Goal: Entertainment & Leisure: Consume media (video, audio)

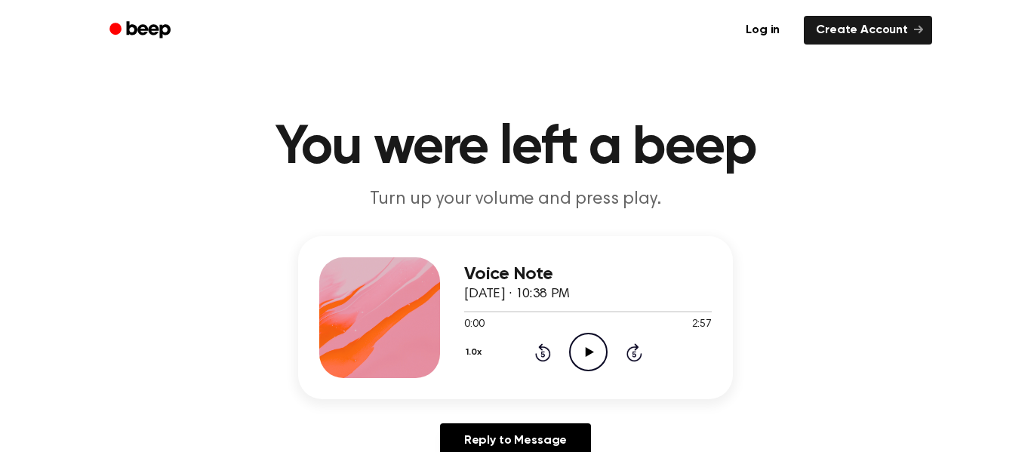
click at [590, 351] on icon at bounding box center [589, 352] width 8 height 10
click at [590, 351] on icon at bounding box center [588, 352] width 7 height 10
click at [590, 351] on icon at bounding box center [589, 352] width 8 height 10
click at [806, 277] on div "Voice Note October 3, 2025 · 10:38 PM 0:58 2:57 Your browser does not support t…" at bounding box center [515, 353] width 995 height 234
click at [595, 351] on icon "Pause Audio" at bounding box center [588, 352] width 39 height 39
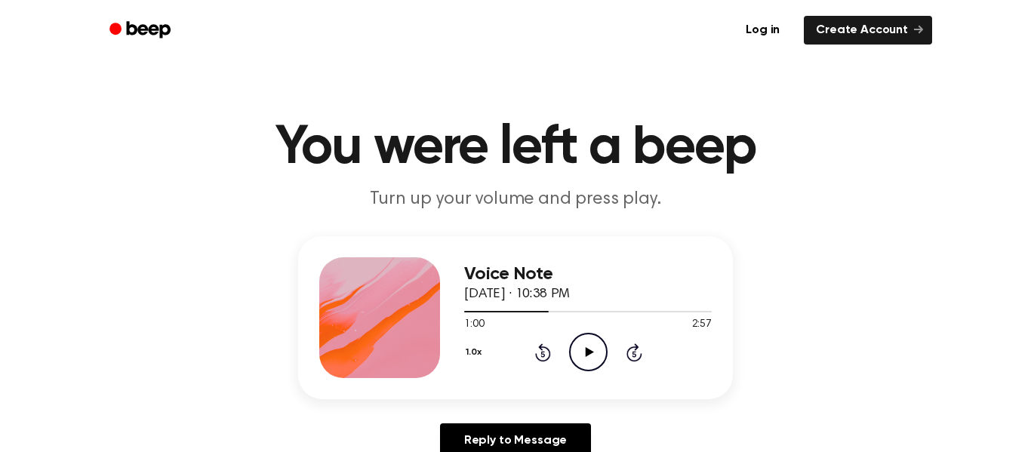
click at [594, 351] on icon "Play Audio" at bounding box center [588, 352] width 39 height 39
click at [572, 309] on div at bounding box center [588, 311] width 248 height 12
click at [581, 352] on icon "Pause Audio" at bounding box center [588, 352] width 39 height 39
click at [581, 352] on icon "Play Audio" at bounding box center [588, 352] width 39 height 39
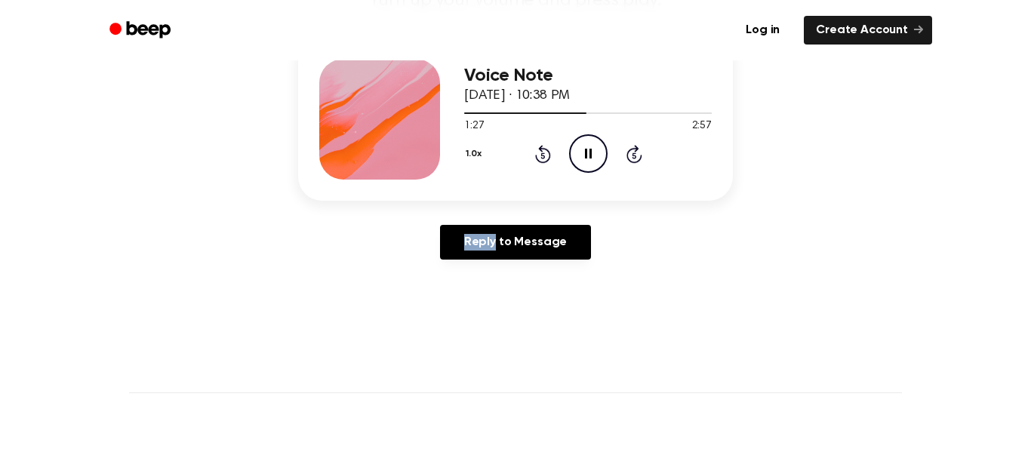
scroll to position [197, 0]
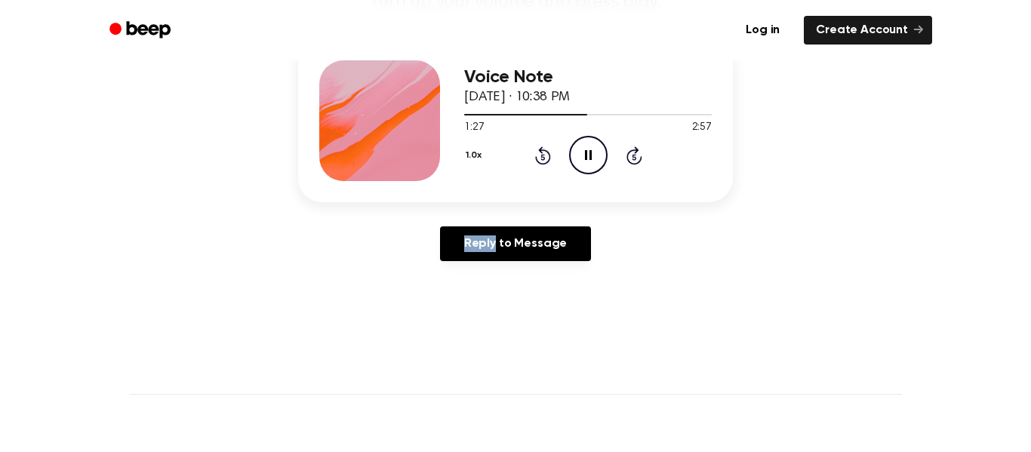
click at [694, 227] on div "Reply to Message" at bounding box center [515, 249] width 435 height 47
click at [586, 155] on icon at bounding box center [588, 155] width 7 height 10
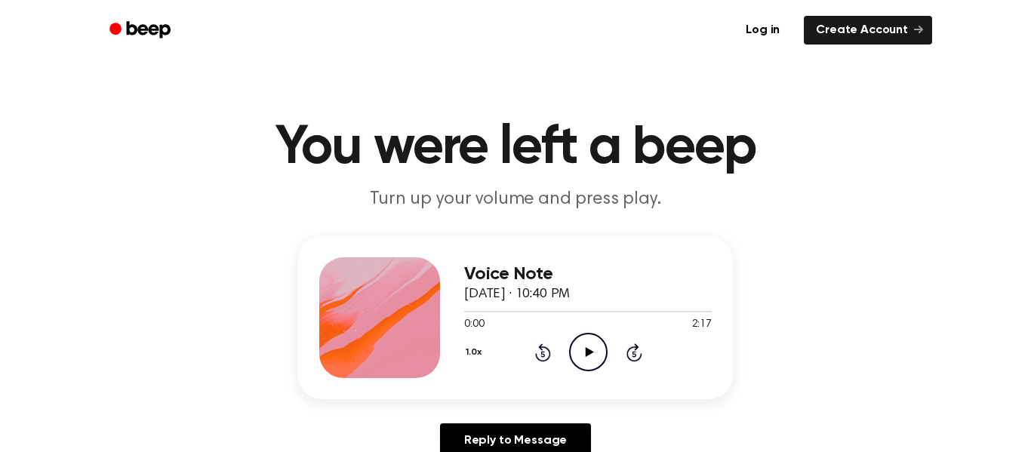
click at [593, 347] on icon "Play Audio" at bounding box center [588, 352] width 39 height 39
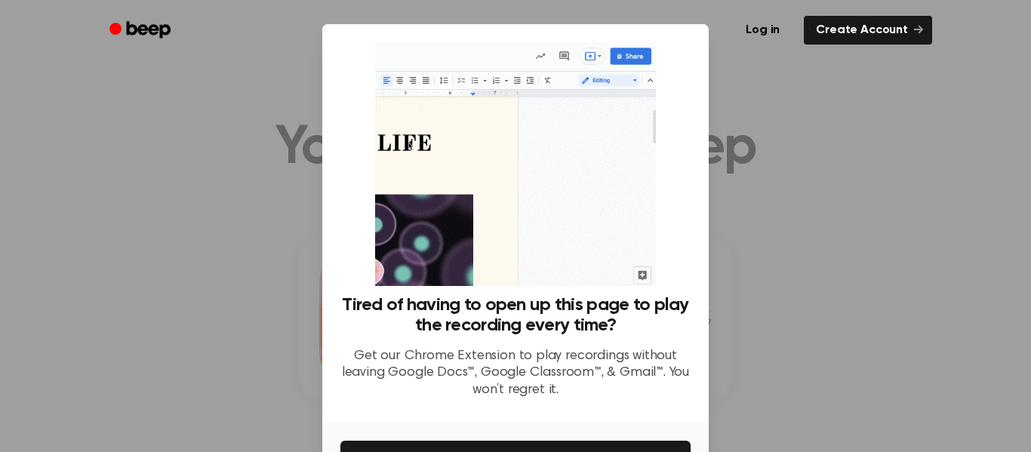
scroll to position [97, 0]
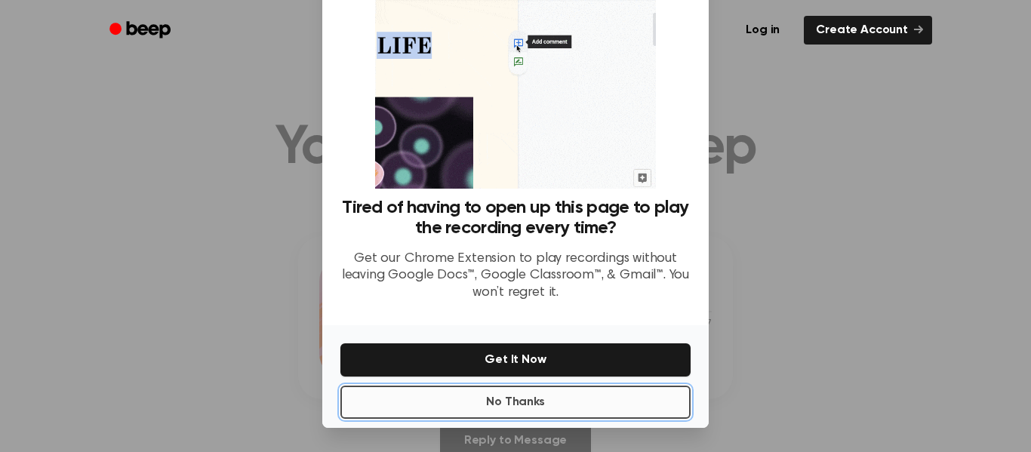
click at [553, 413] on button "No Thanks" at bounding box center [515, 402] width 350 height 33
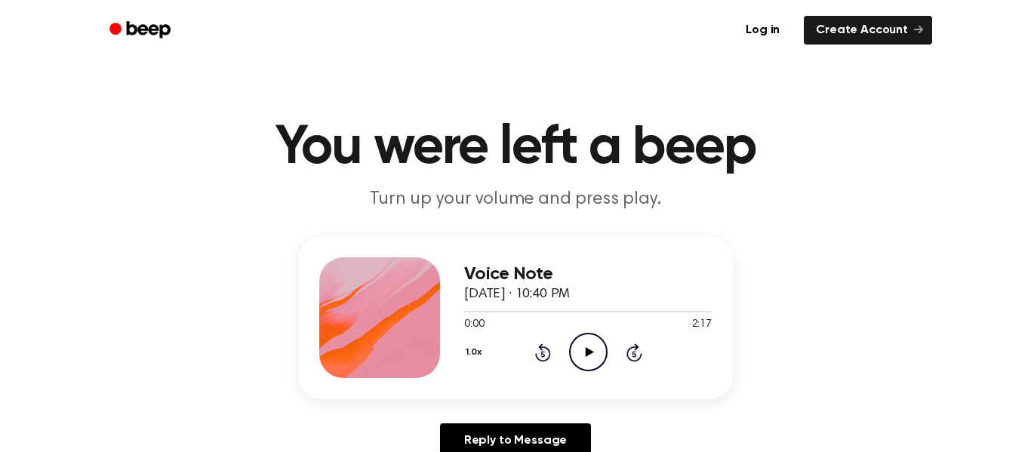
click at [590, 345] on icon "Play Audio" at bounding box center [588, 352] width 39 height 39
click at [497, 308] on div at bounding box center [588, 311] width 248 height 12
click at [595, 340] on icon "Pause Audio" at bounding box center [588, 352] width 39 height 39
click at [595, 340] on icon "Play Audio" at bounding box center [588, 352] width 39 height 39
click at [645, 162] on h1 "You were left a beep" at bounding box center [515, 148] width 773 height 54
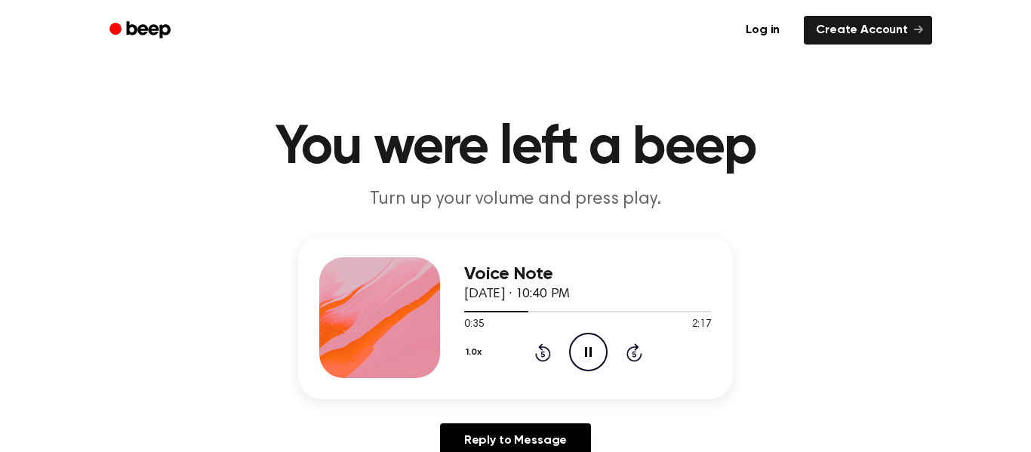
click at [590, 353] on icon at bounding box center [588, 352] width 7 height 10
click at [590, 353] on icon at bounding box center [589, 352] width 8 height 10
click at [495, 309] on div at bounding box center [588, 311] width 248 height 12
click at [560, 310] on div at bounding box center [588, 311] width 248 height 12
click at [617, 316] on div at bounding box center [588, 311] width 248 height 12
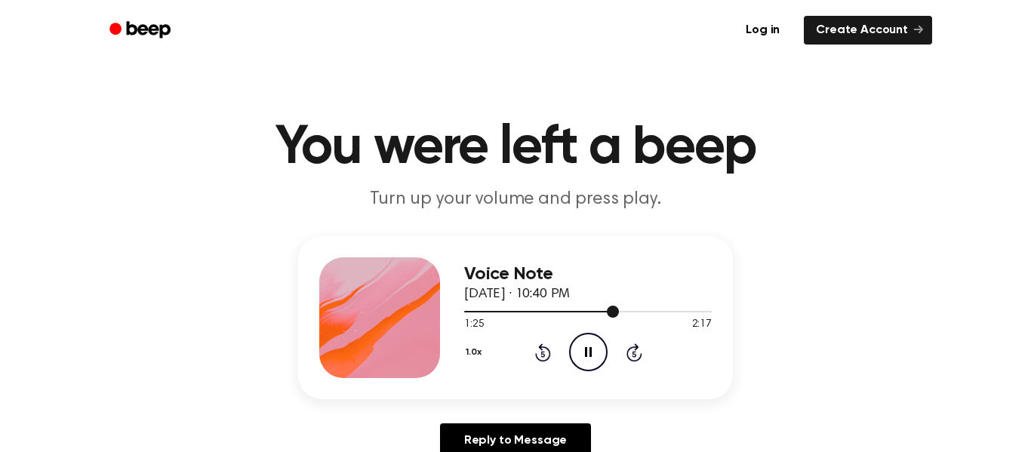
click at [682, 313] on div at bounding box center [588, 311] width 248 height 12
click at [588, 341] on icon "Play Audio" at bounding box center [588, 352] width 39 height 39
click at [590, 344] on icon "Pause Audio" at bounding box center [588, 352] width 39 height 39
click at [591, 353] on icon "Pause Audio" at bounding box center [588, 352] width 39 height 39
click at [591, 353] on icon "Play Audio" at bounding box center [588, 352] width 39 height 39
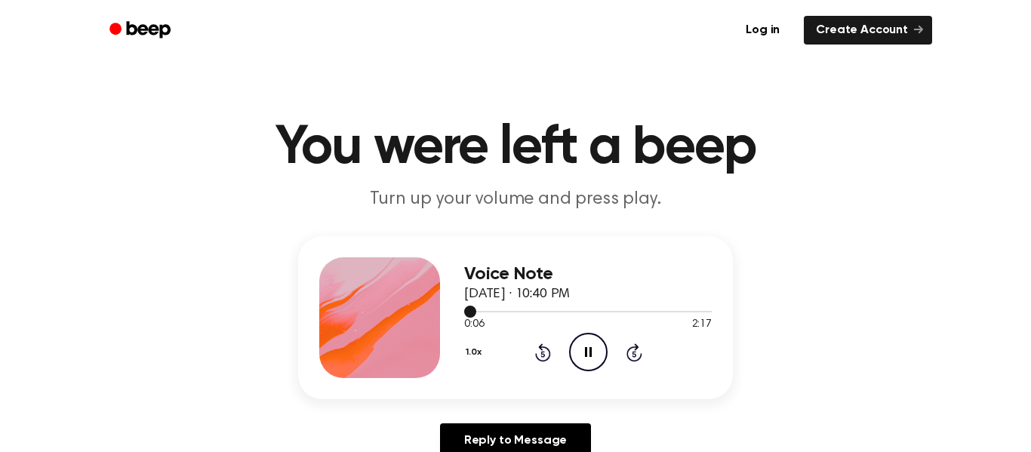
click at [516, 309] on div at bounding box center [588, 311] width 248 height 12
click at [605, 312] on div at bounding box center [588, 312] width 248 height 2
click at [676, 313] on div at bounding box center [588, 311] width 248 height 12
click at [695, 311] on div at bounding box center [588, 312] width 248 height 2
